Goal: Task Accomplishment & Management: Use online tool/utility

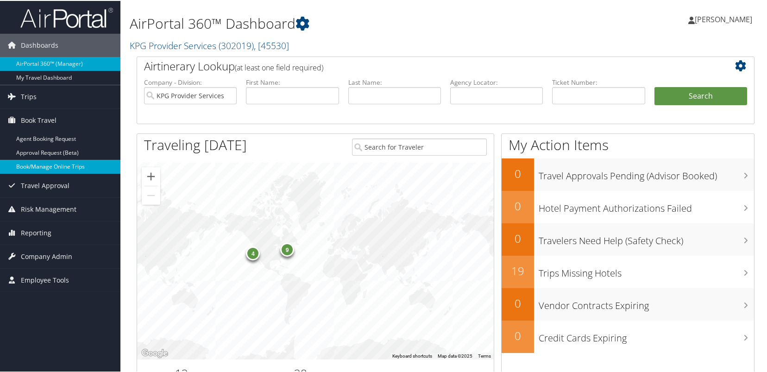
click at [49, 162] on link "Book/Manage Online Trips" at bounding box center [60, 166] width 120 height 14
